Goal: Task Accomplishment & Management: Manage account settings

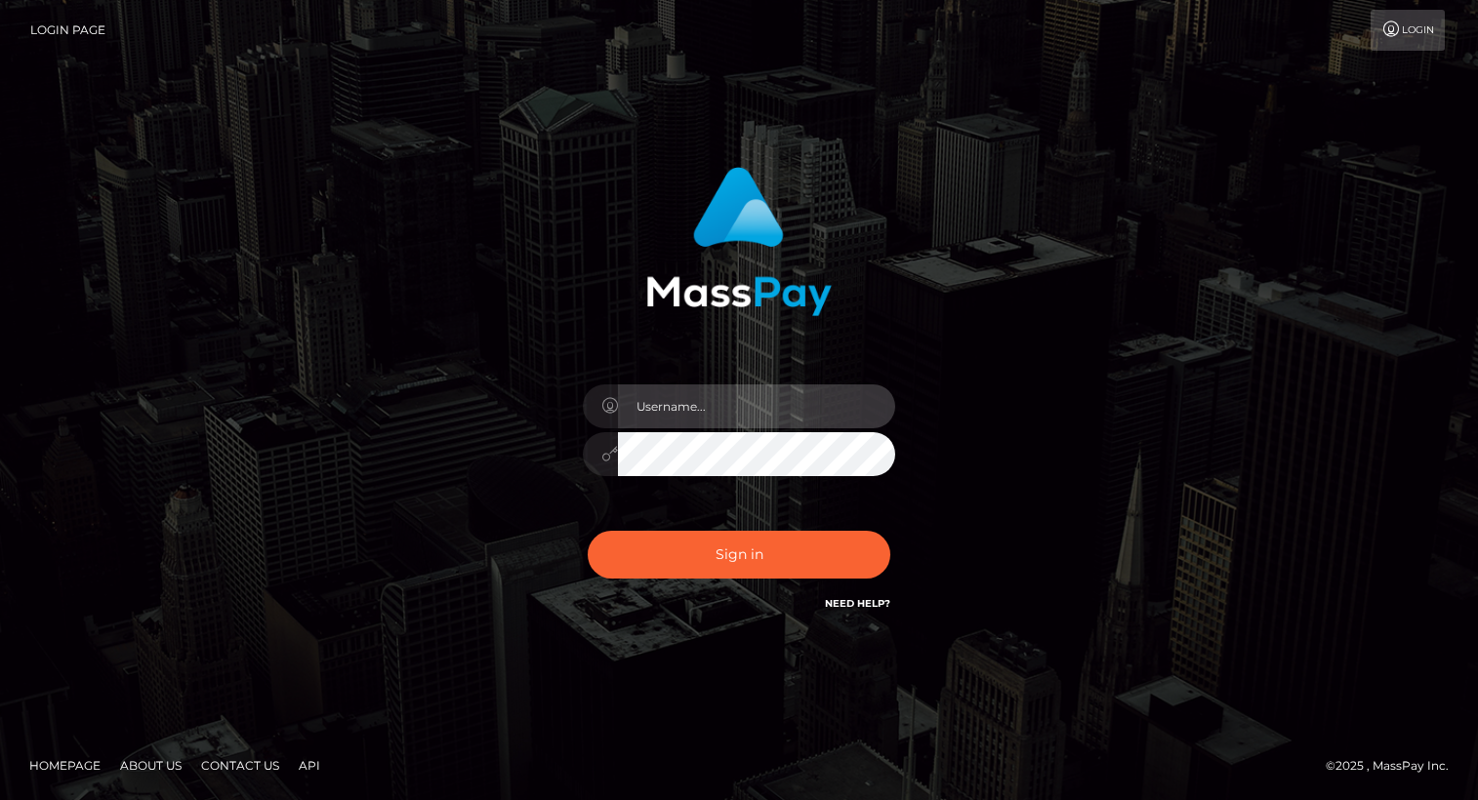
click at [727, 415] on input "text" at bounding box center [756, 407] width 277 height 44
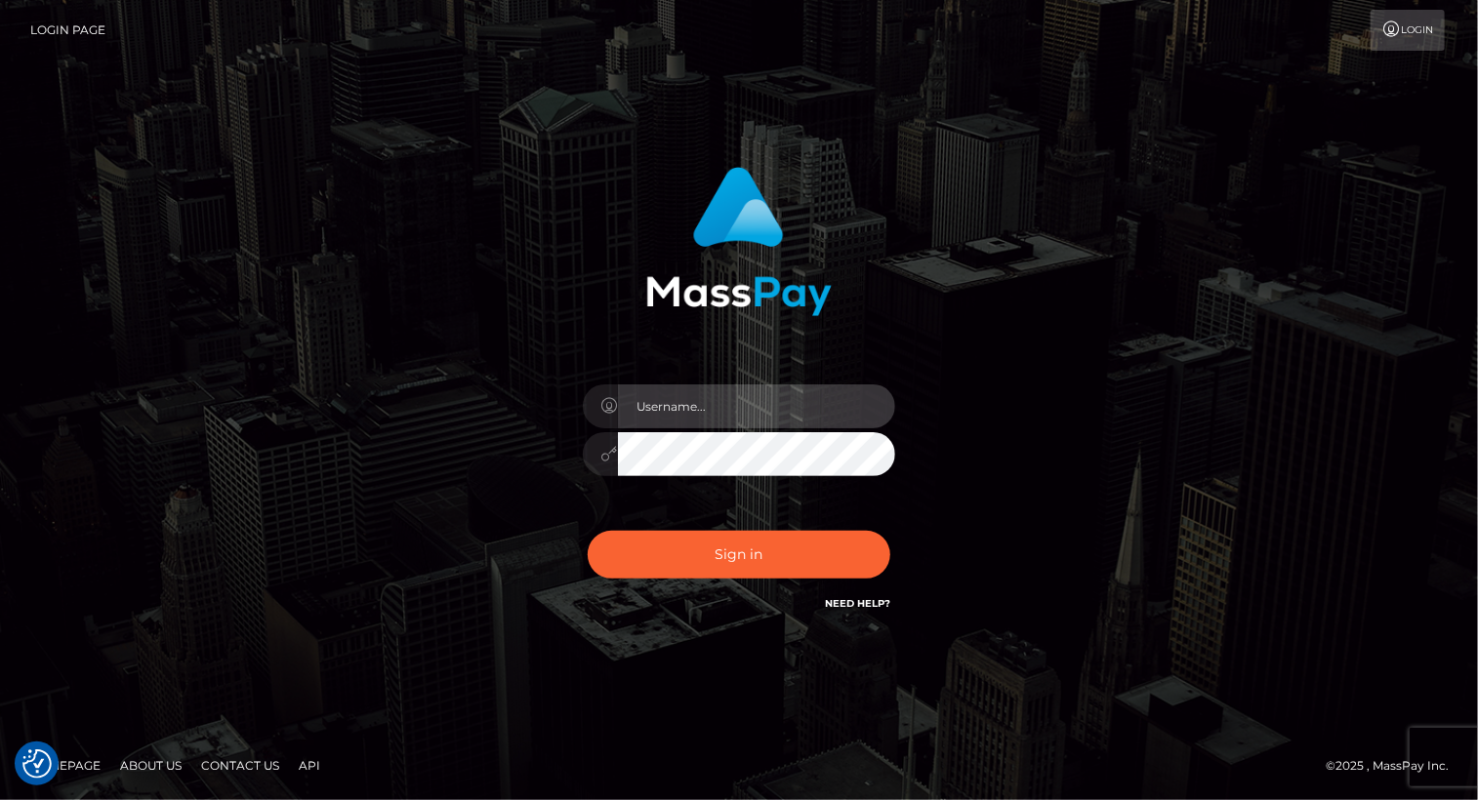
type input "Arlene.luminaryplay"
click at [729, 429] on div "Arlene.luminaryplay" at bounding box center [739, 444] width 342 height 149
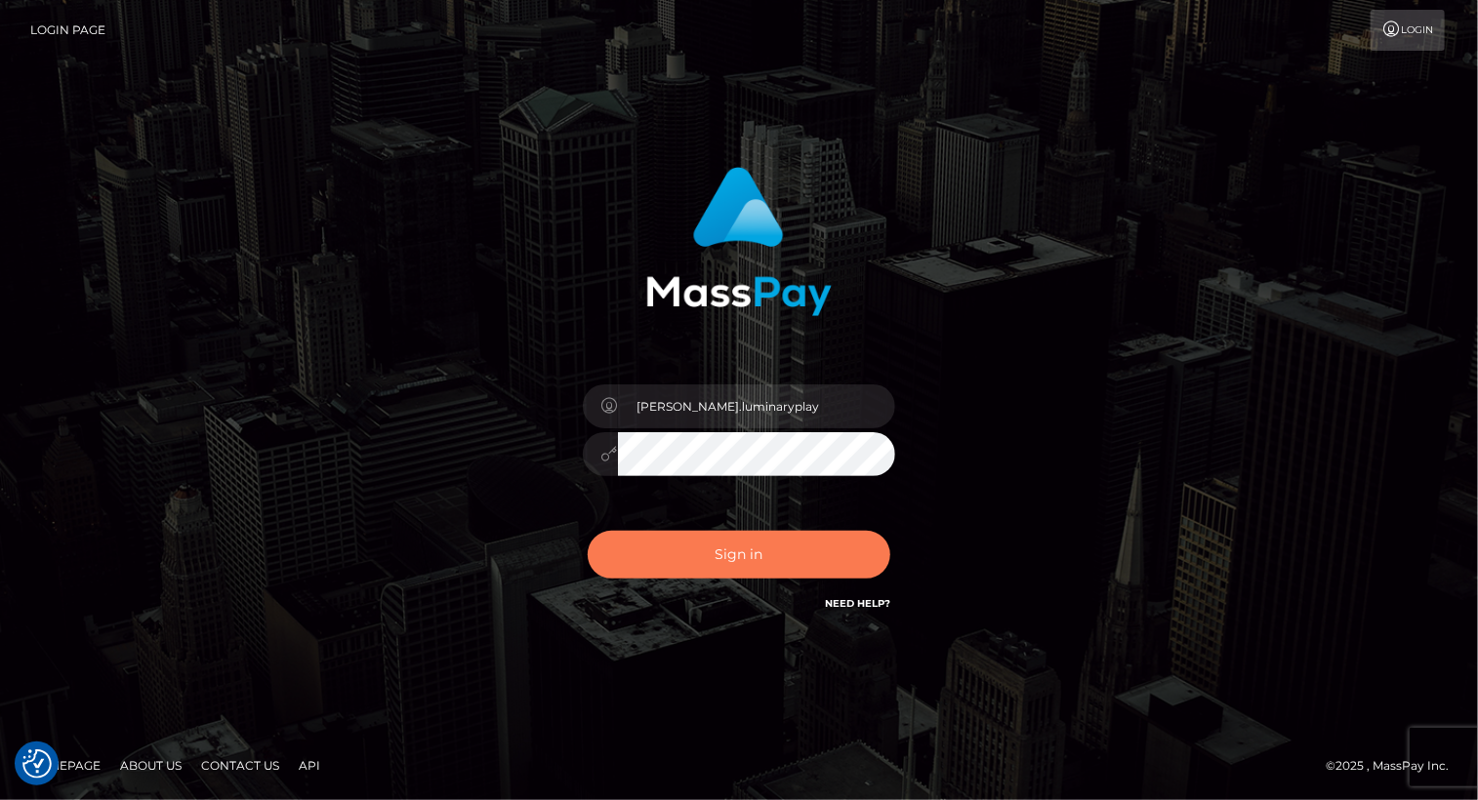
click at [710, 554] on button "Sign in" at bounding box center [739, 555] width 303 height 48
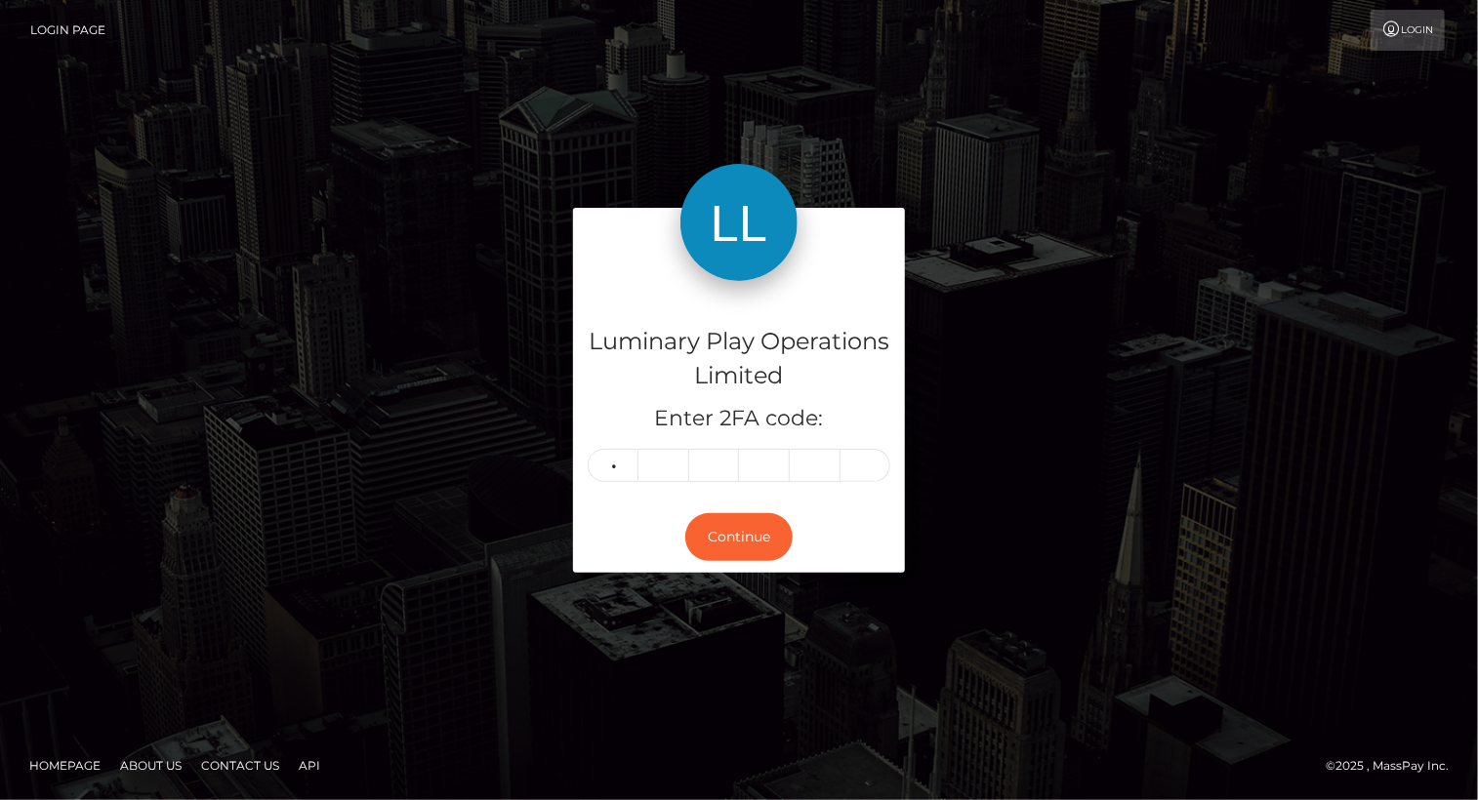
type input "0"
type input "4"
type input "0"
type input "7"
type input "9"
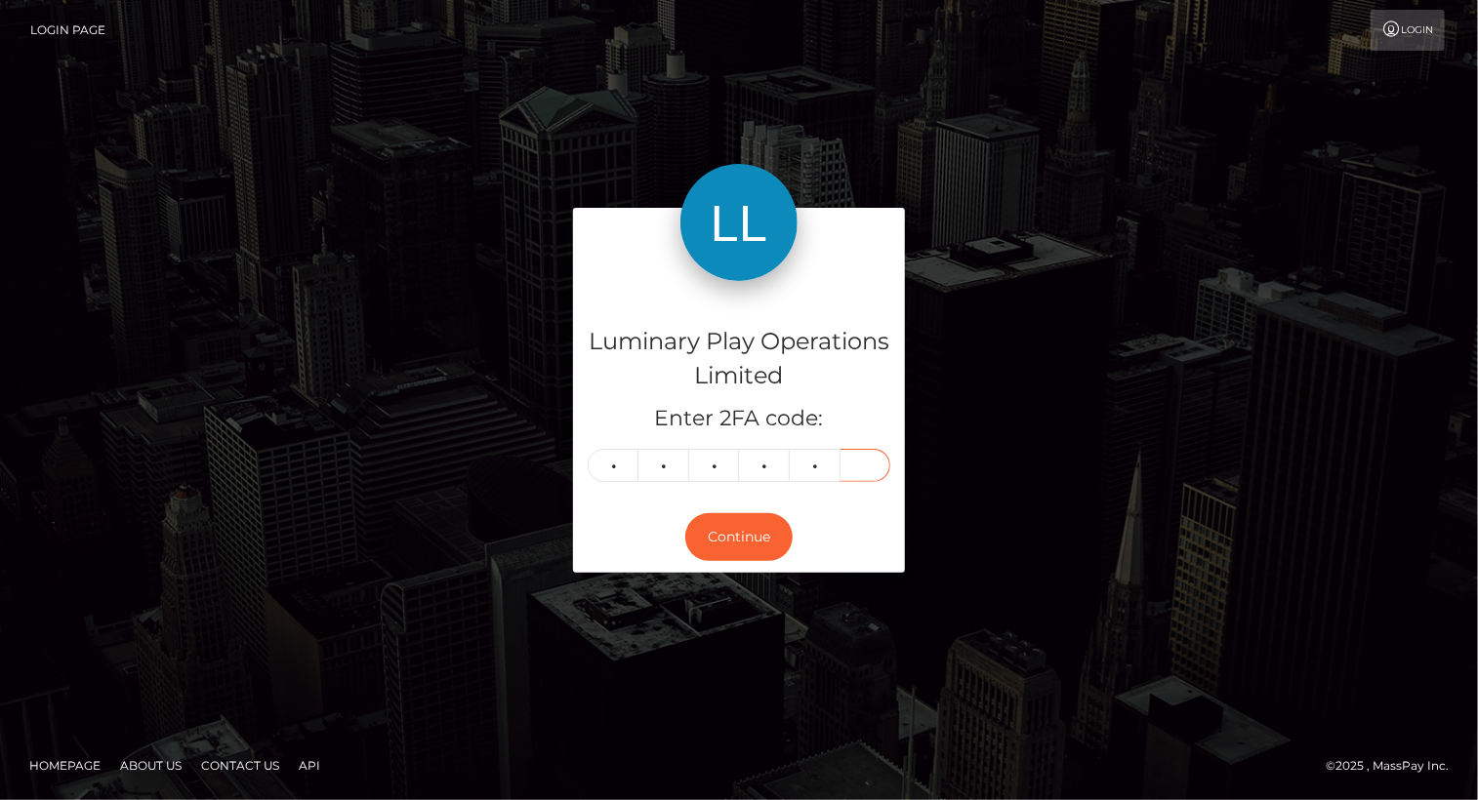
type input "7"
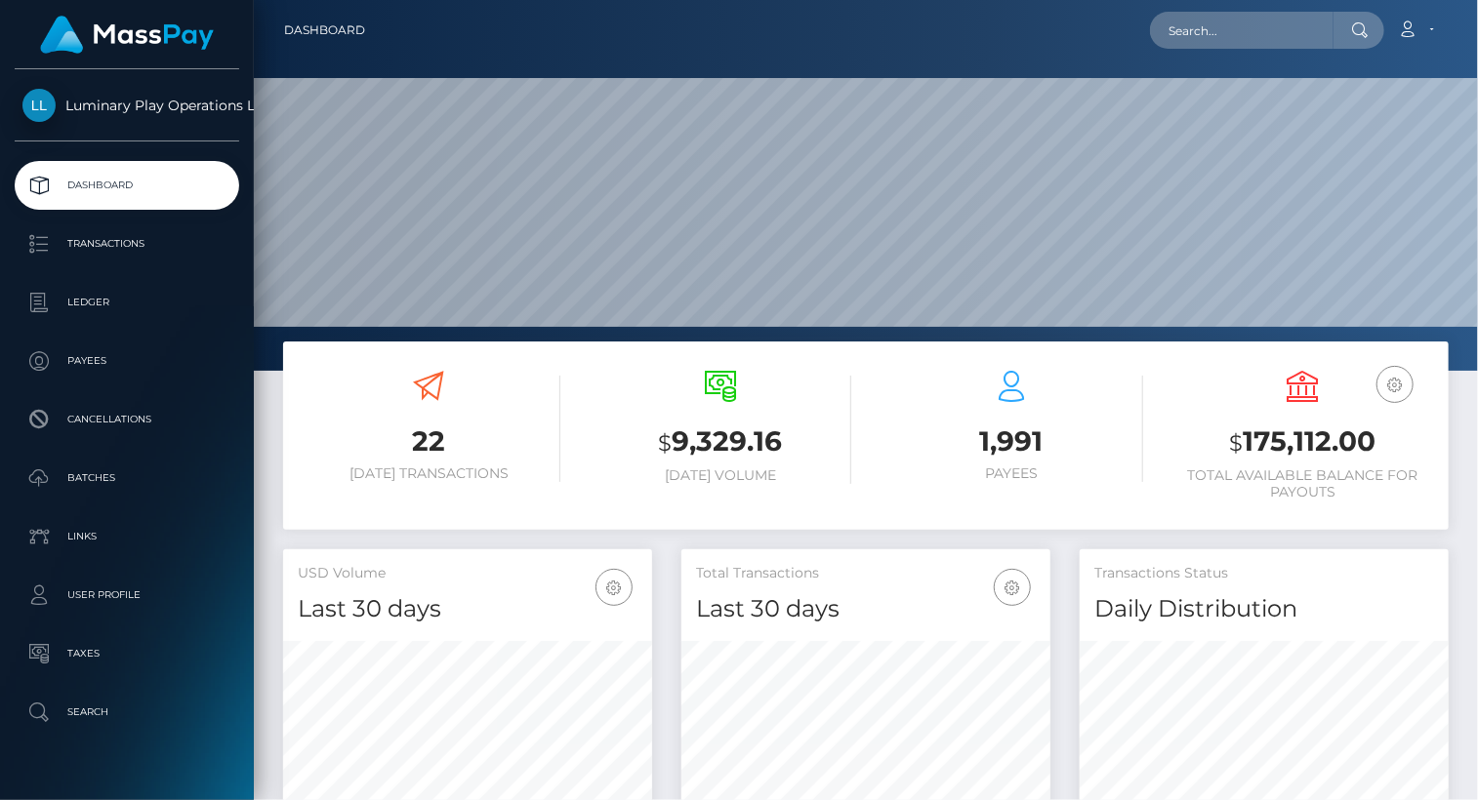
scroll to position [346, 368]
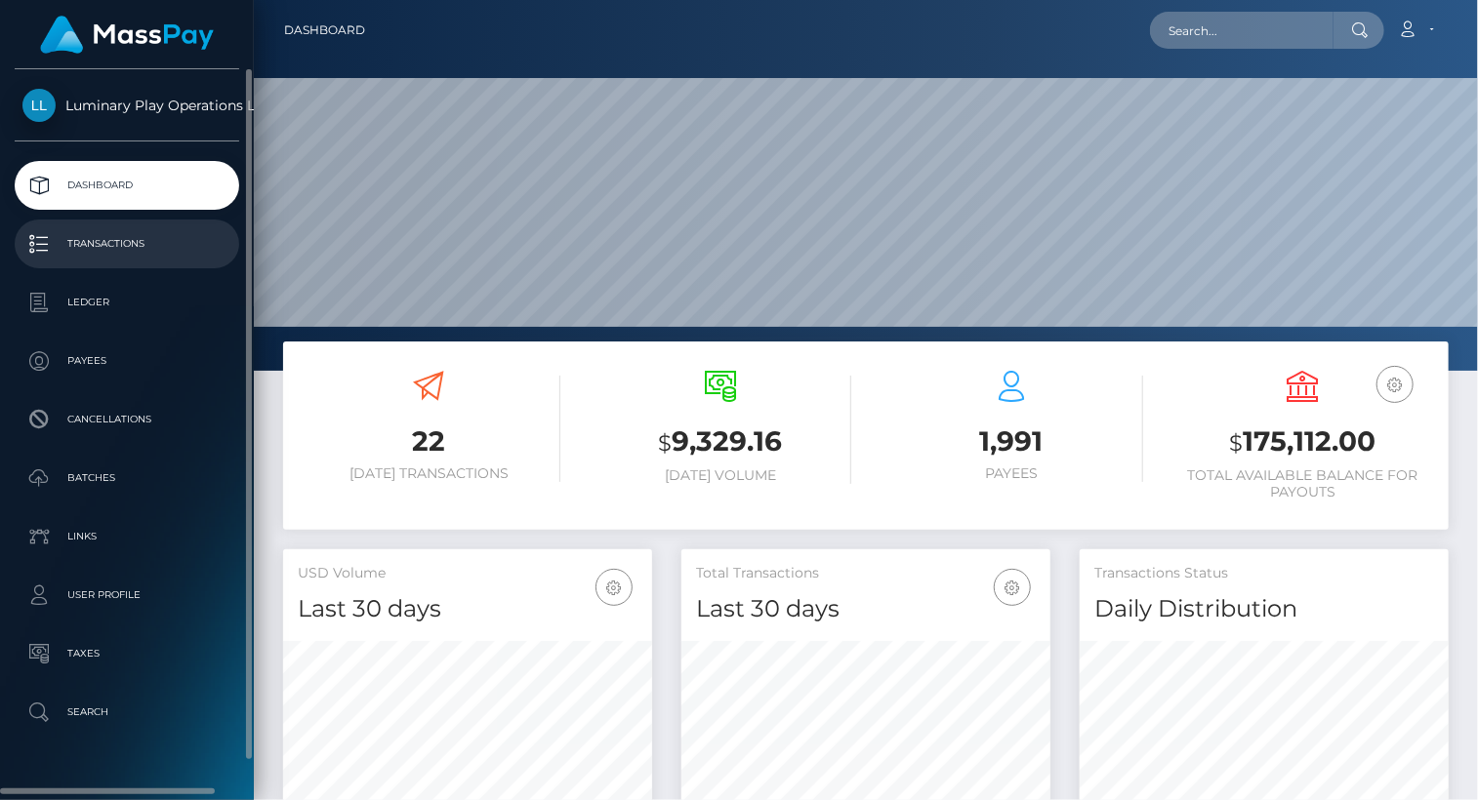
click at [117, 244] on p "Transactions" at bounding box center [126, 243] width 209 height 29
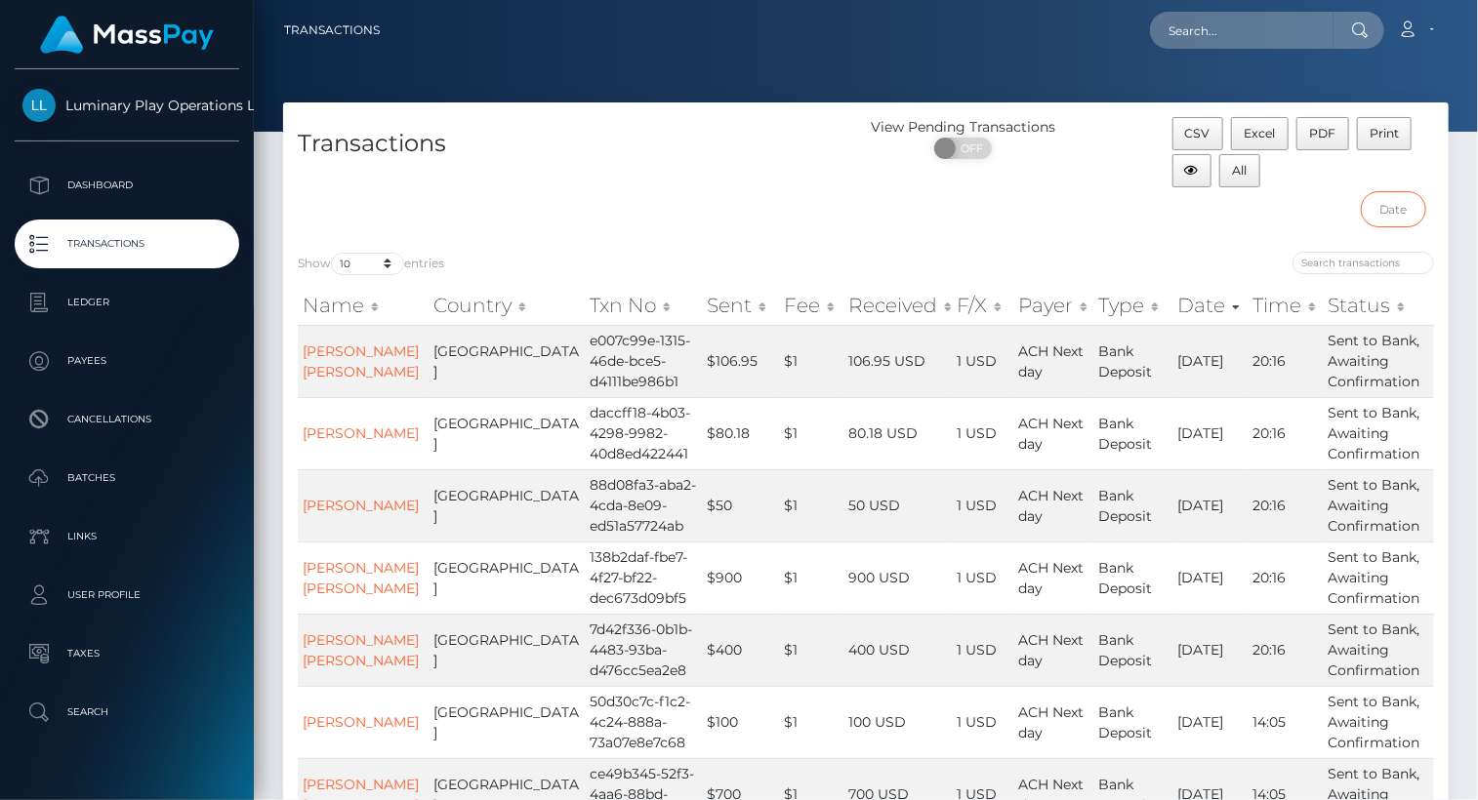
click at [1400, 212] on input "text" at bounding box center [1393, 209] width 65 height 36
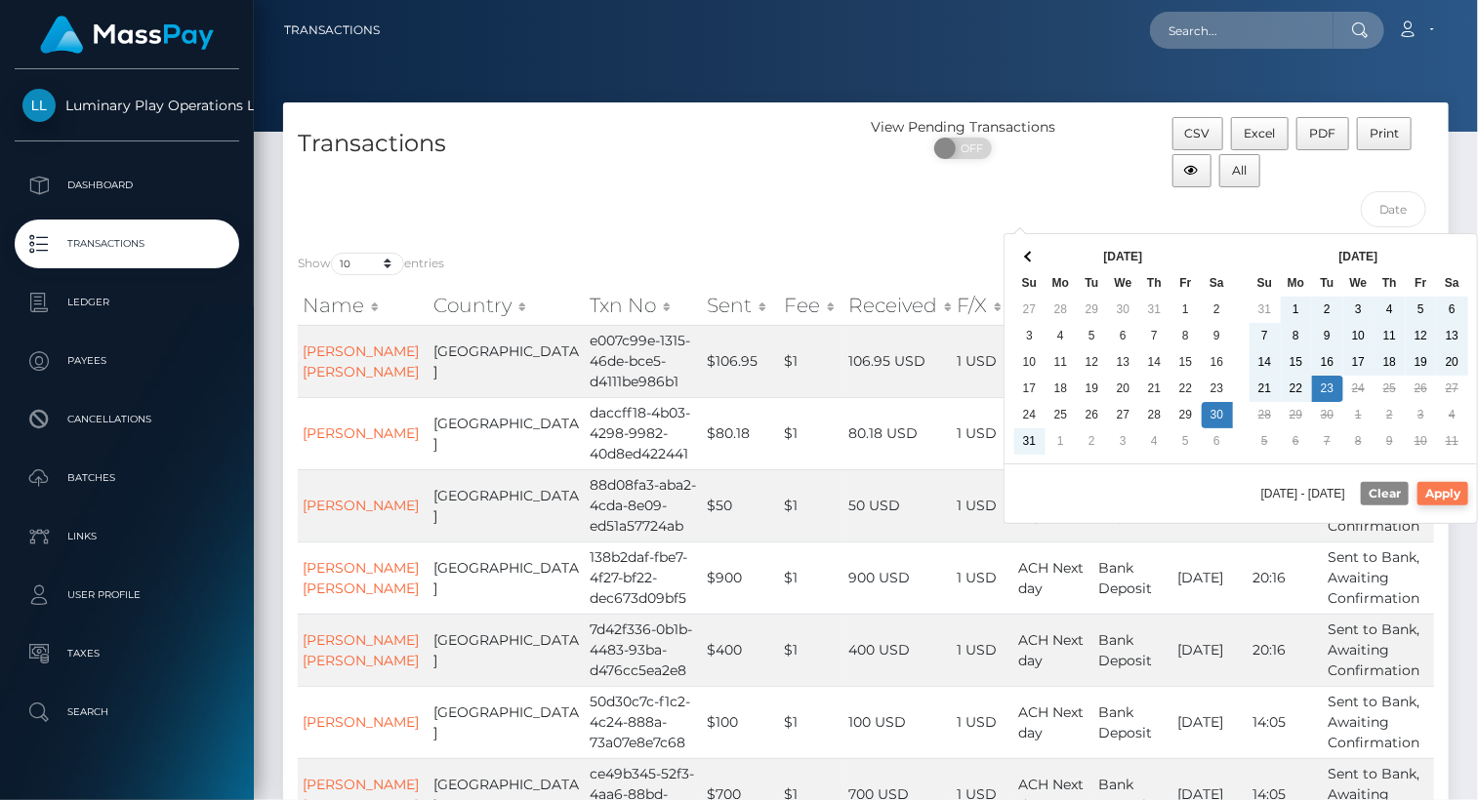
click at [1449, 489] on button "Apply" at bounding box center [1442, 493] width 51 height 23
type input "08/30/2025 - 09/23/2025"
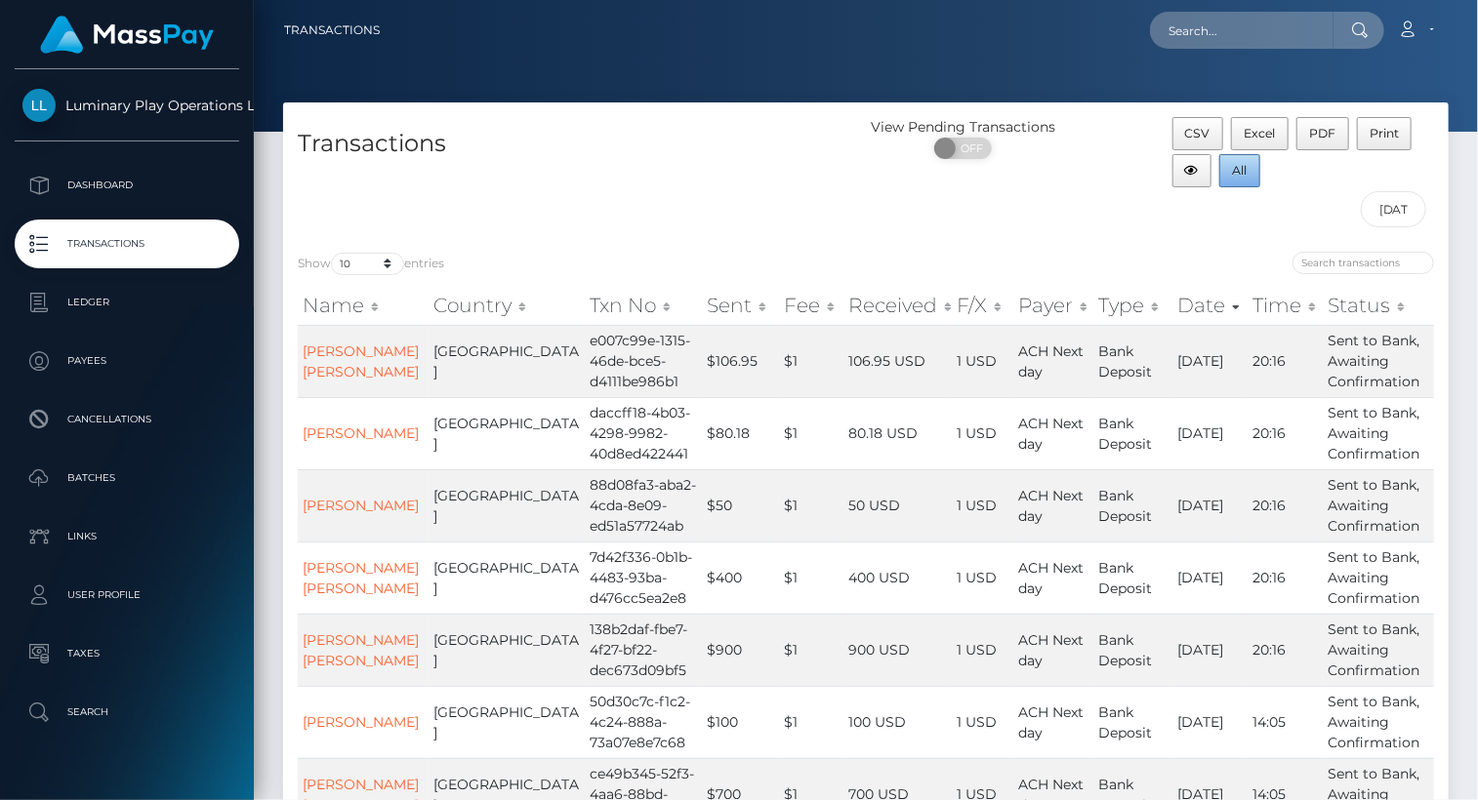
click at [1243, 168] on span "All" at bounding box center [1240, 170] width 15 height 15
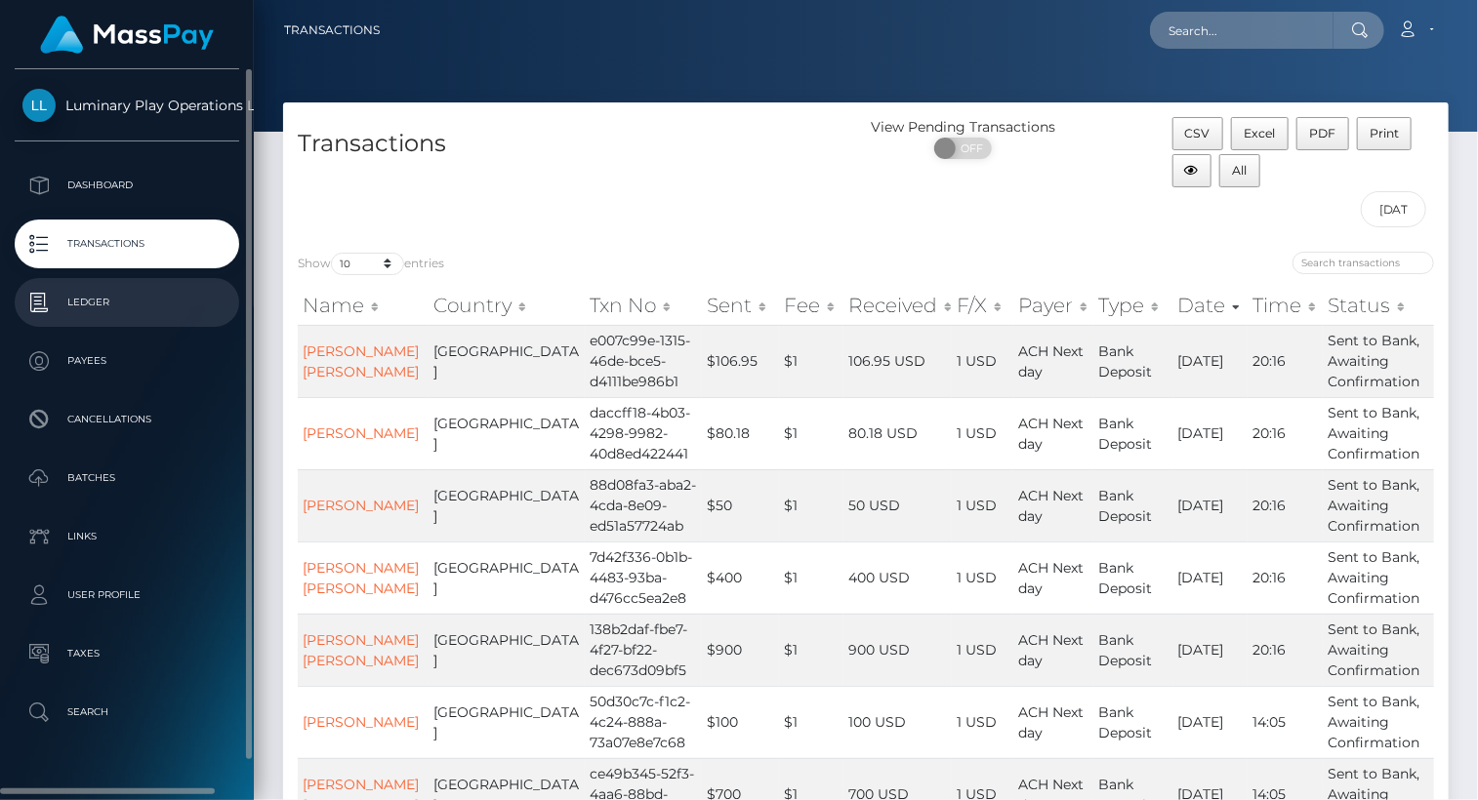
click at [119, 303] on p "Ledger" at bounding box center [126, 302] width 209 height 29
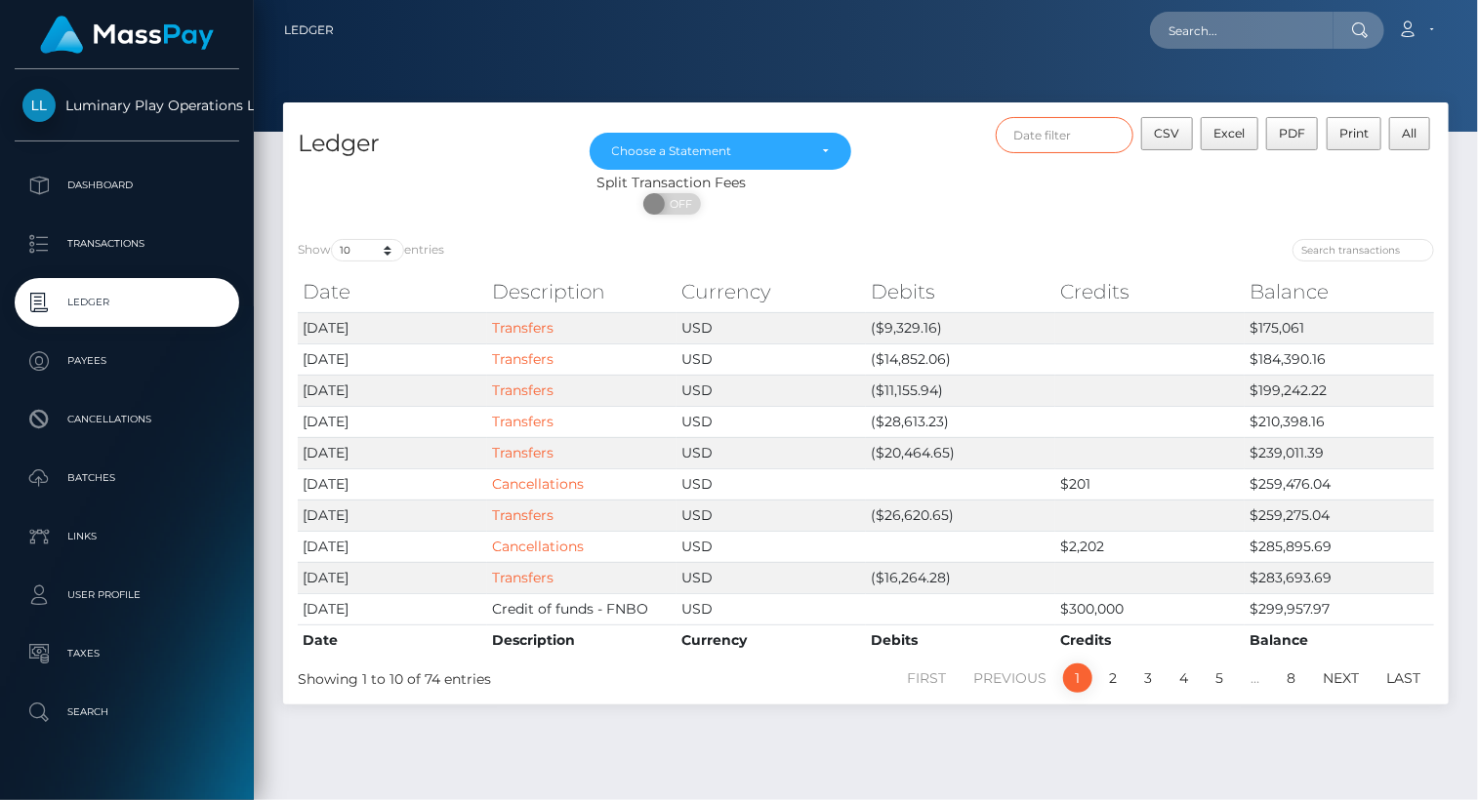
click at [1054, 136] on input "text" at bounding box center [1065, 135] width 139 height 36
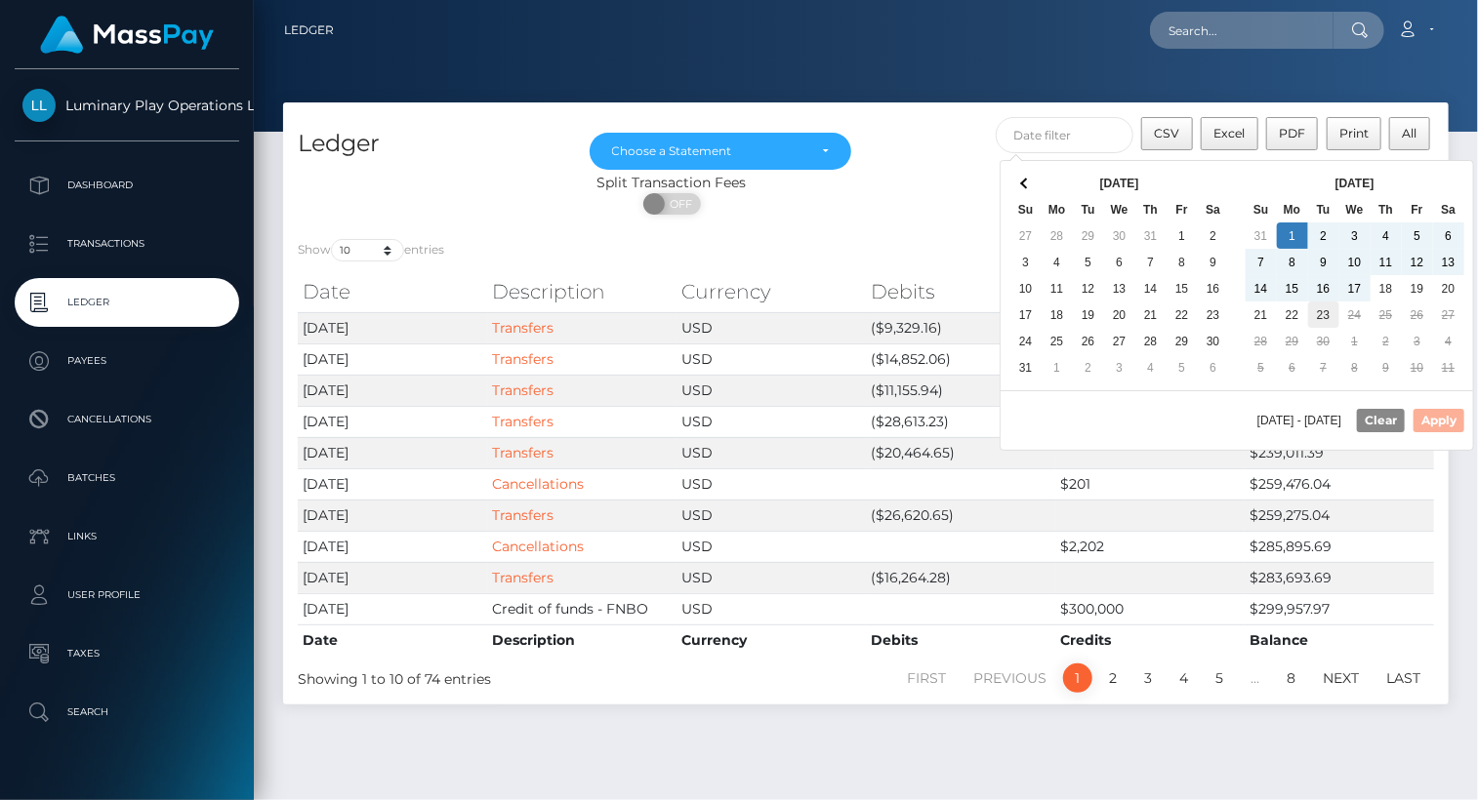
click at [1320, 328] on td "30" at bounding box center [1323, 341] width 31 height 26
click at [1447, 420] on button "Apply" at bounding box center [1438, 420] width 51 height 23
type input "09/01/2025 - 09/23/2025"
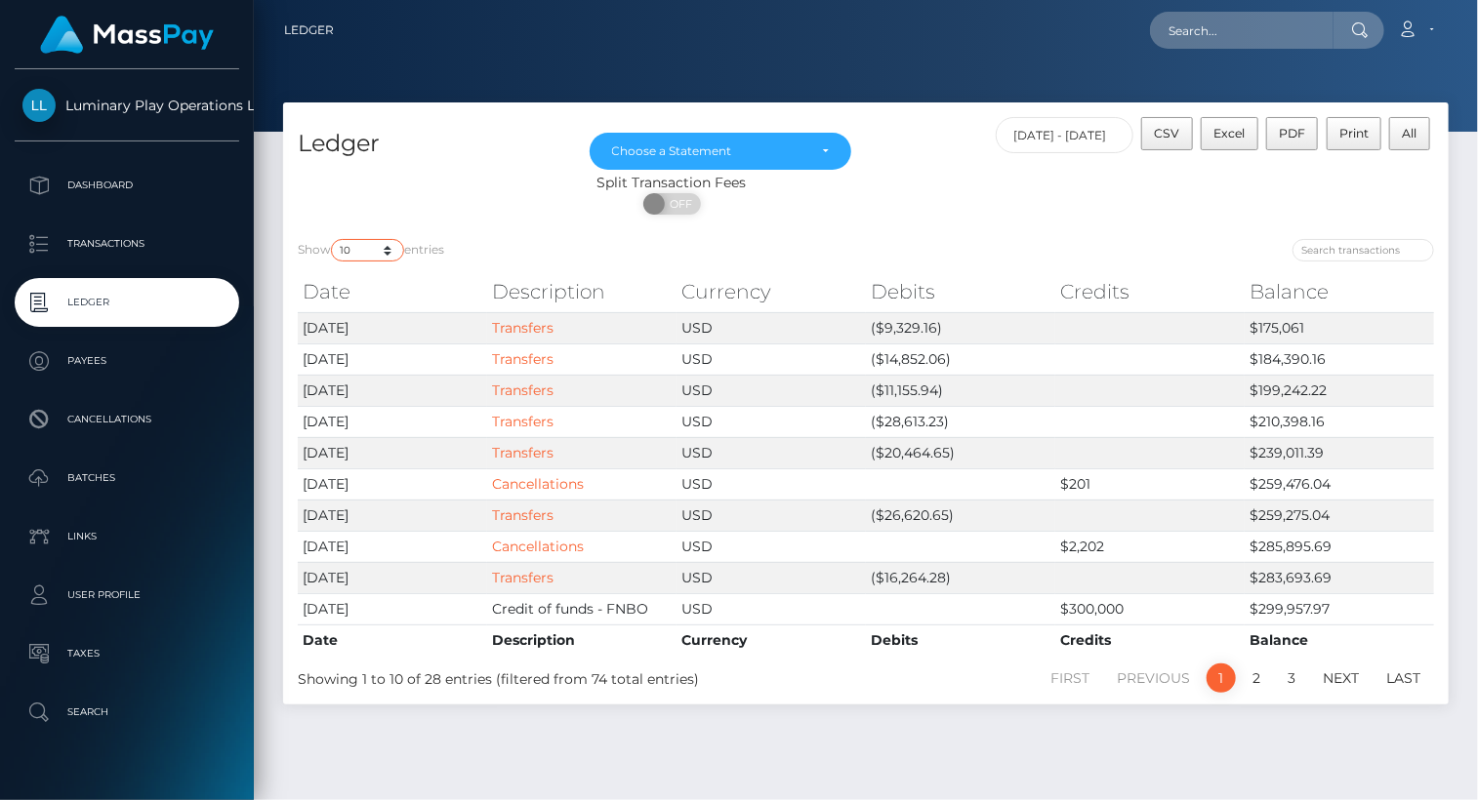
click at [376, 251] on select "10 25 50 100 250" at bounding box center [367, 250] width 73 height 22
select select "100"
click at [333, 240] on select "10 25 50 100 250" at bounding box center [367, 250] width 73 height 22
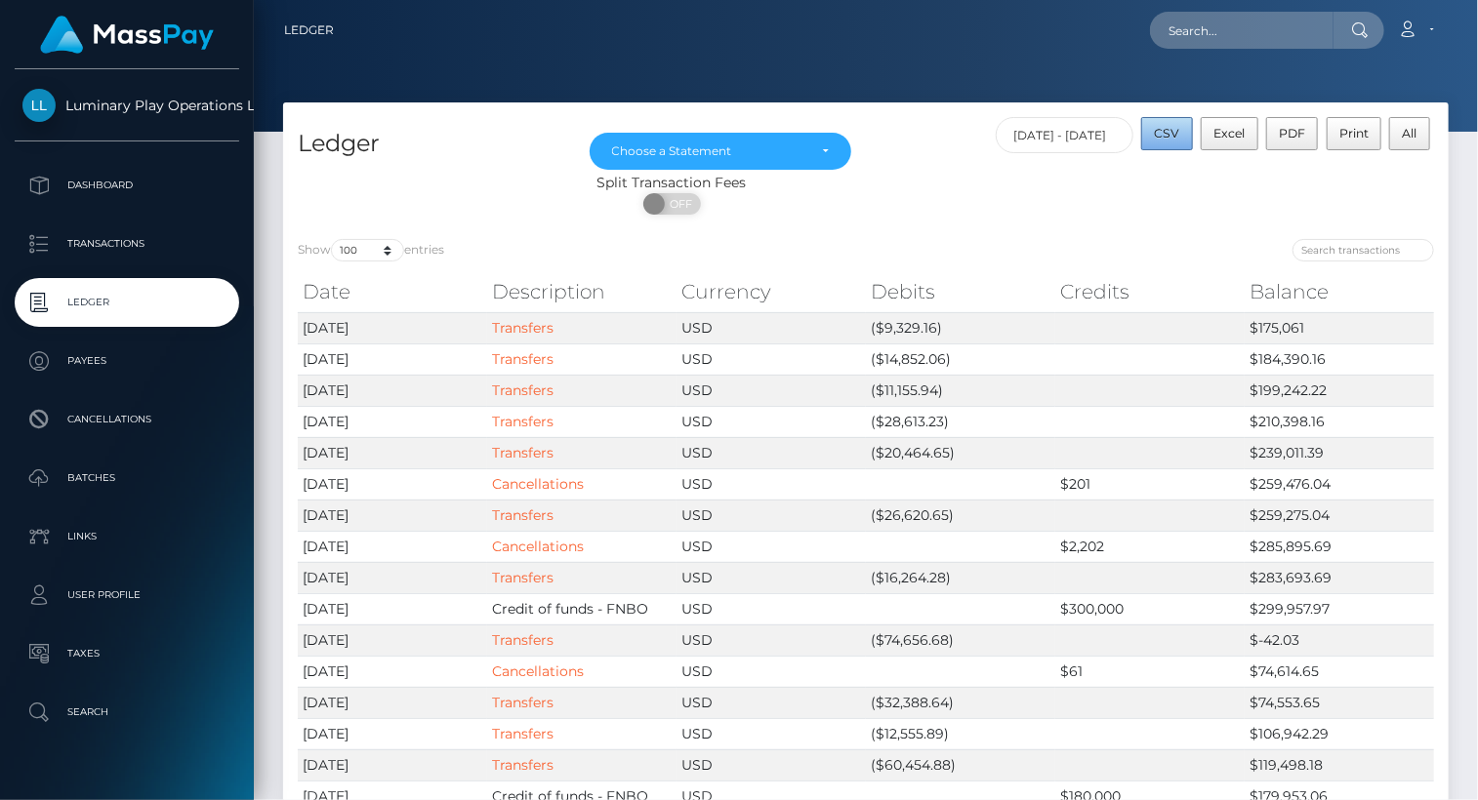
click at [1176, 132] on span "CSV" at bounding box center [1167, 133] width 25 height 15
click at [823, 151] on div "Choose a Statement" at bounding box center [721, 151] width 218 height 16
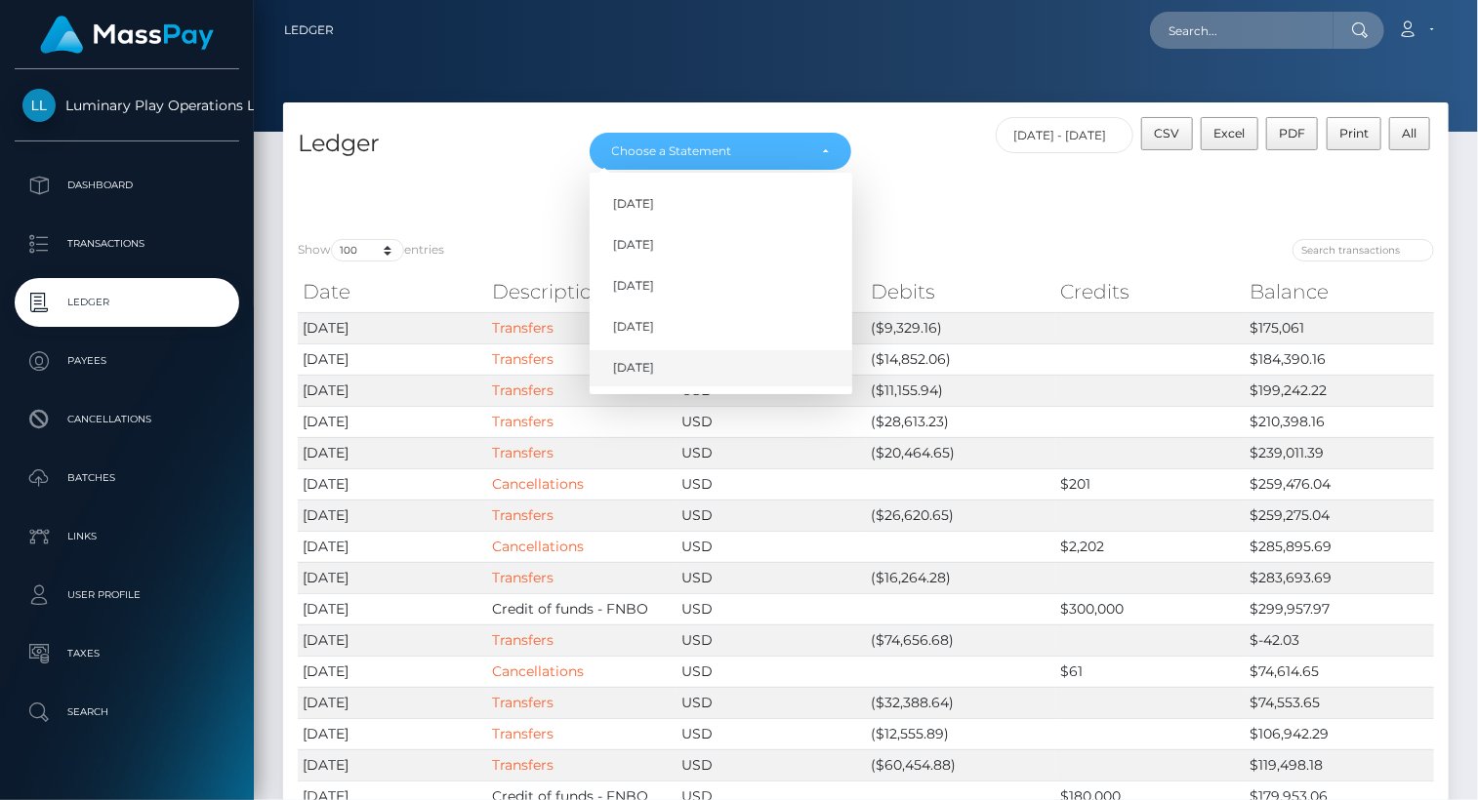
click at [652, 369] on span "Sep 2025" at bounding box center [633, 369] width 41 height 18
select select "Sep 2025"
